Goal: Entertainment & Leisure: Consume media (video, audio)

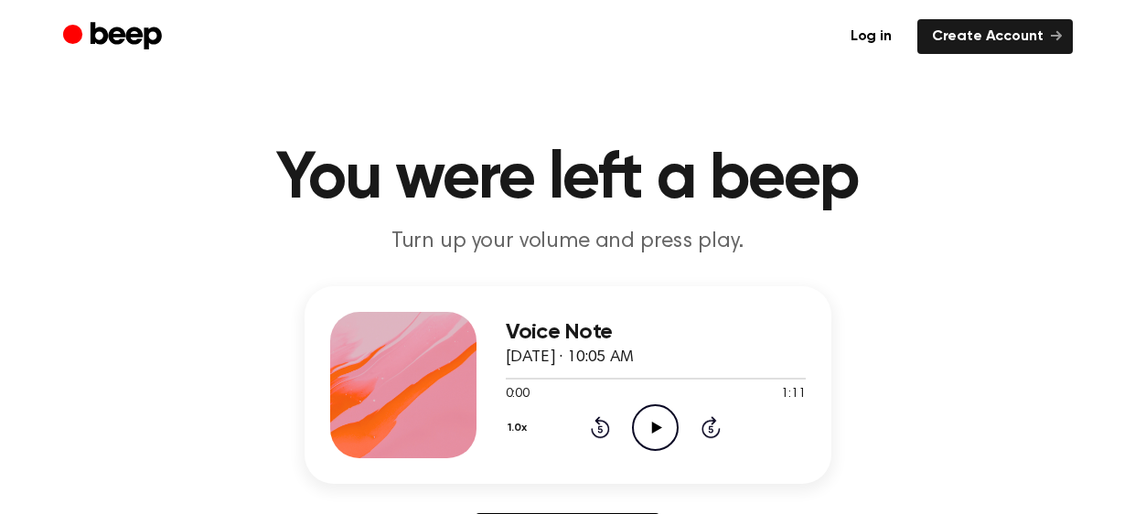
click at [646, 422] on icon "Play Audio" at bounding box center [655, 427] width 47 height 47
click at [636, 429] on icon "Play Audio" at bounding box center [655, 427] width 47 height 47
click at [636, 429] on icon "Pause Audio" at bounding box center [655, 427] width 47 height 47
click at [599, 422] on icon at bounding box center [600, 427] width 19 height 22
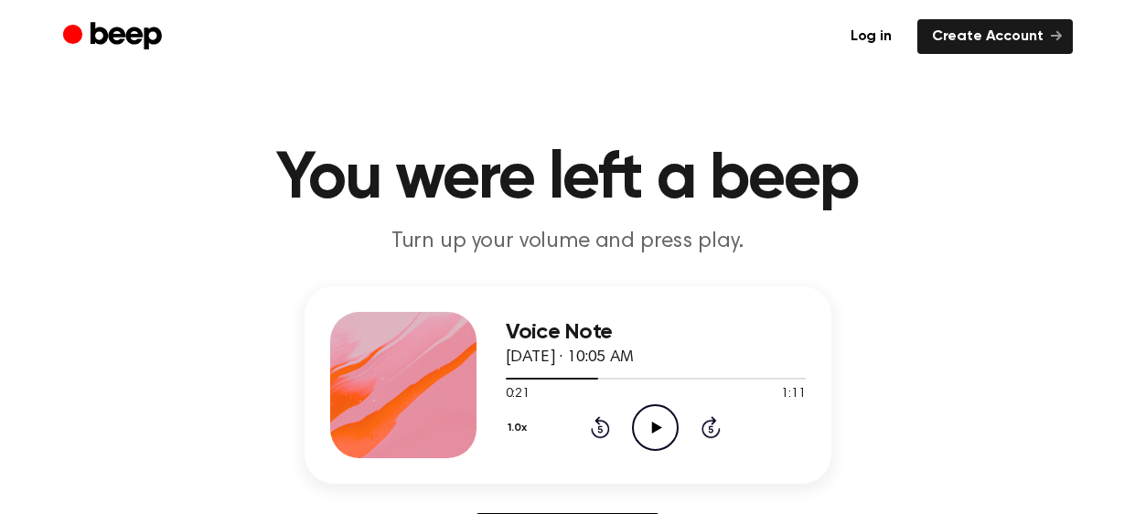
click at [677, 427] on circle at bounding box center [655, 427] width 45 height 45
click at [661, 426] on icon "Pause Audio" at bounding box center [655, 427] width 47 height 47
click at [651, 438] on icon "Play Audio" at bounding box center [655, 427] width 47 height 47
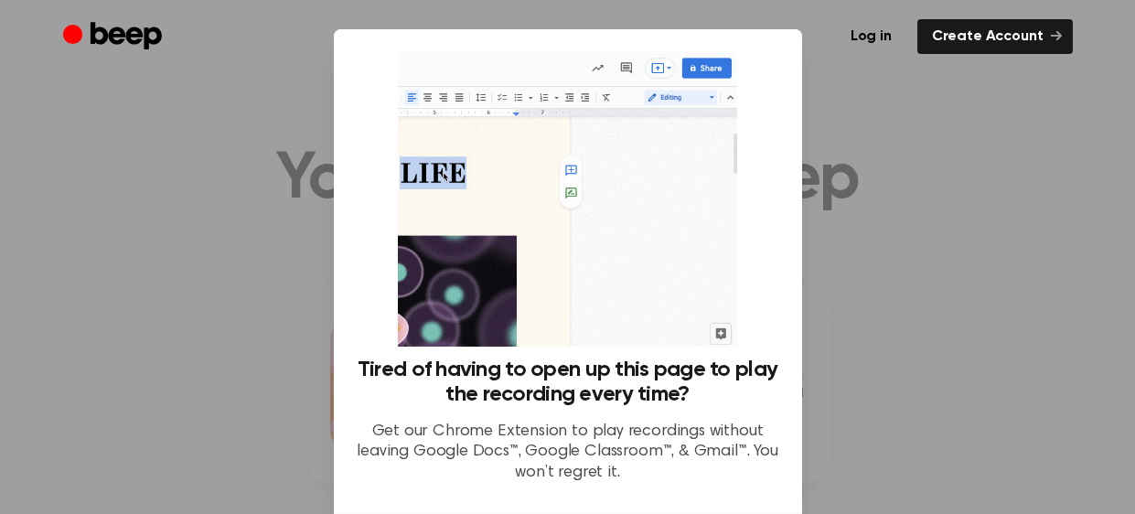
click at [1044, 267] on div at bounding box center [567, 257] width 1135 height 514
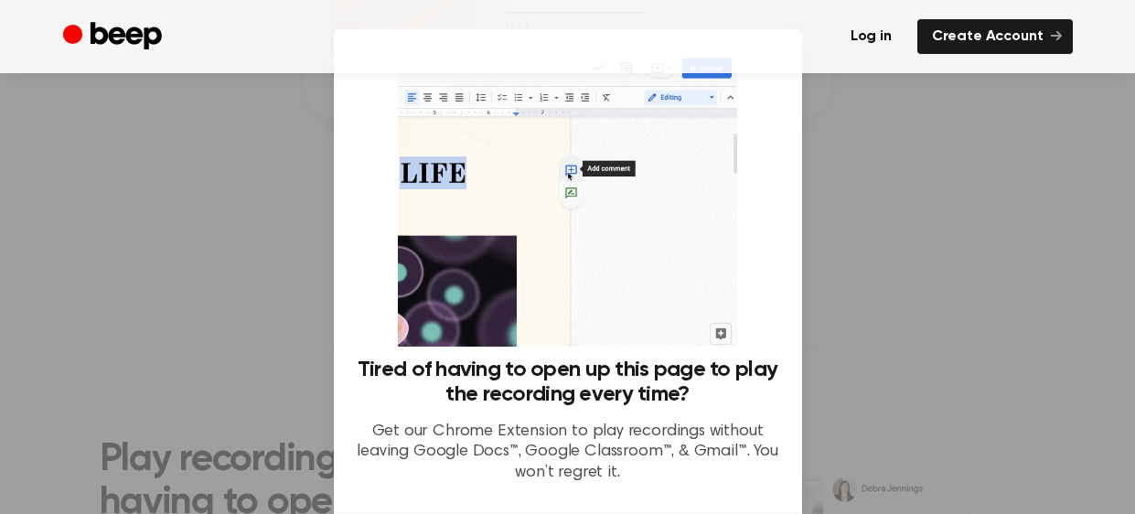
scroll to position [144, 0]
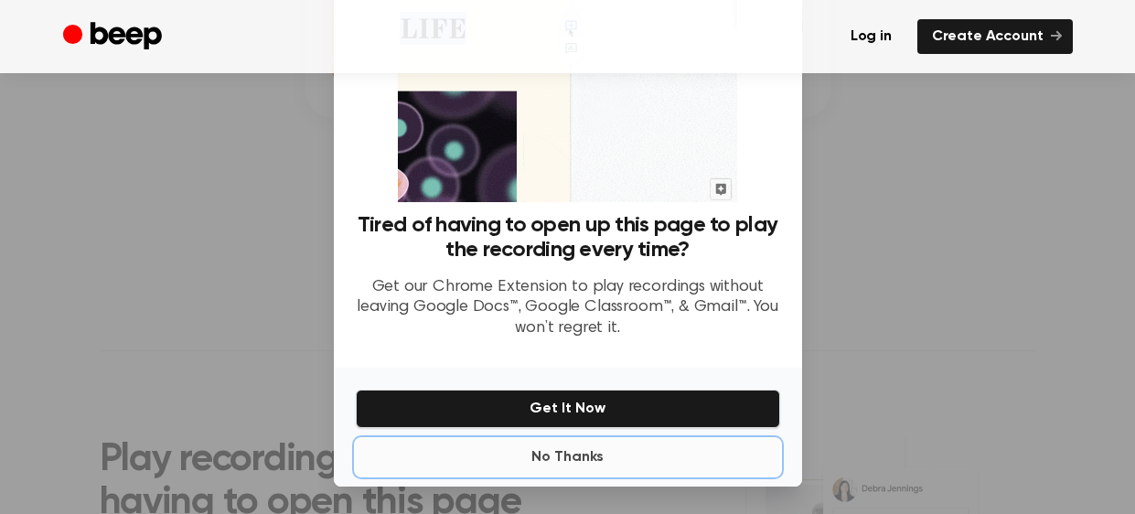
click at [552, 464] on button "No Thanks" at bounding box center [568, 457] width 424 height 37
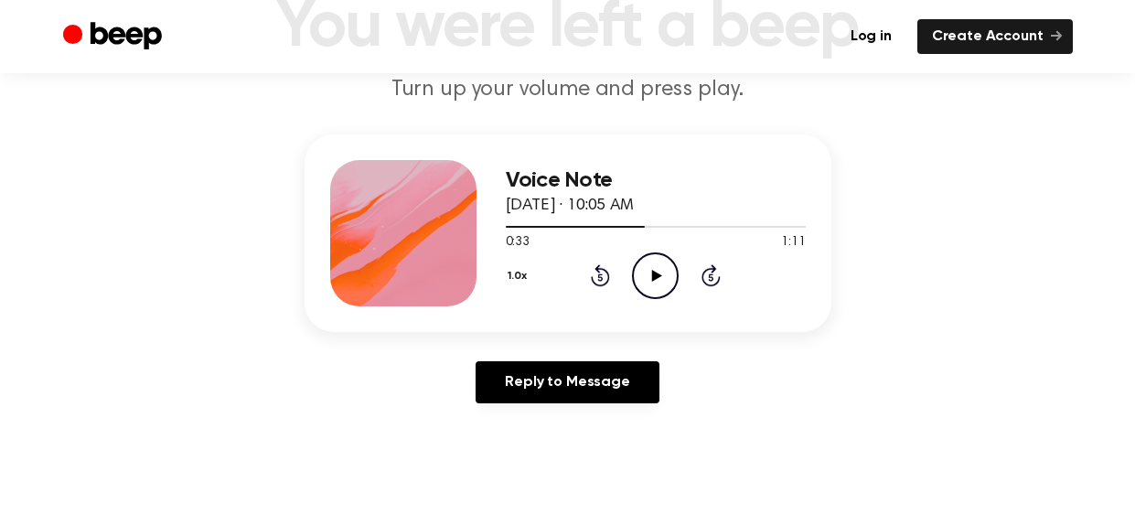
scroll to position [156, 0]
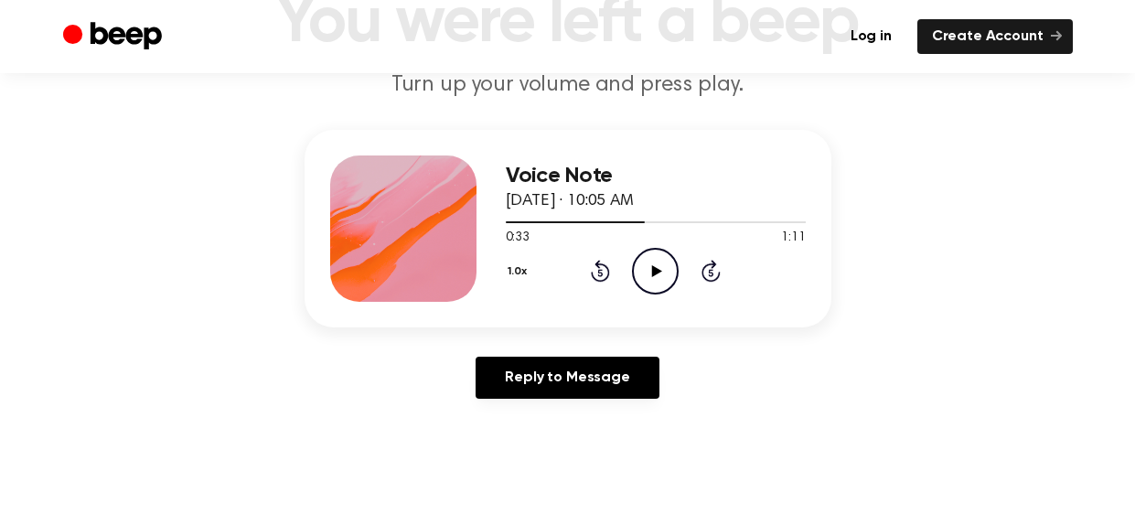
click at [655, 277] on icon "Play Audio" at bounding box center [655, 271] width 47 height 47
